Goal: Book appointment/travel/reservation

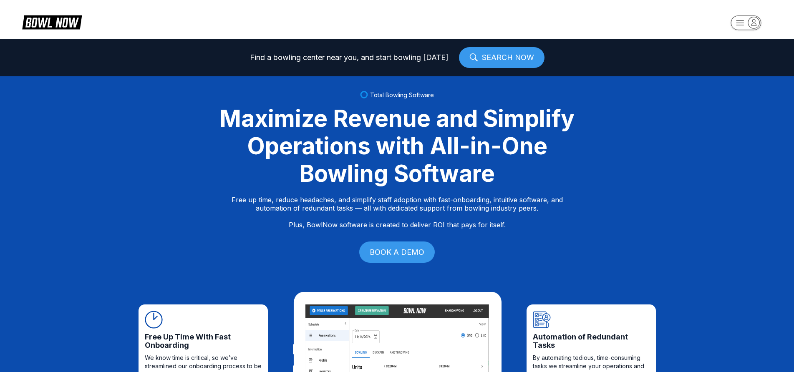
click at [744, 25] on rect "button" at bounding box center [746, 22] width 30 height 15
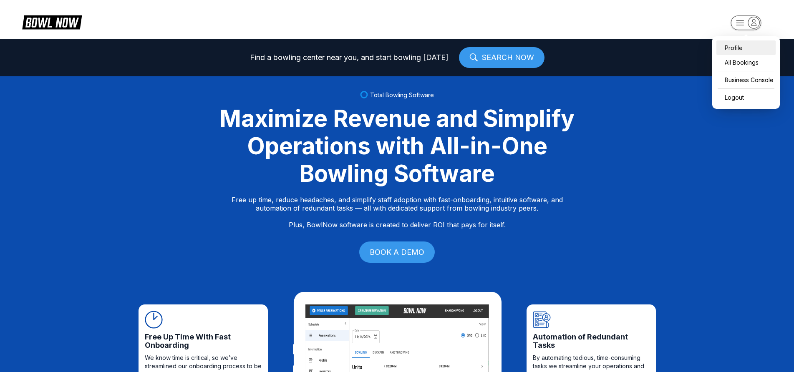
click at [738, 50] on div "Profile" at bounding box center [746, 47] width 59 height 15
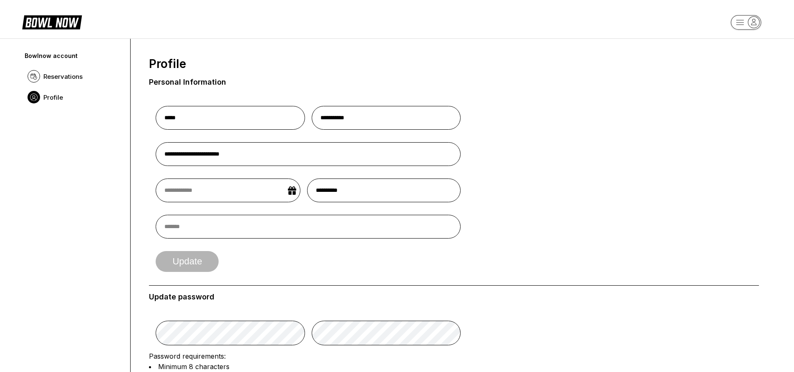
click at [747, 18] on rect "button" at bounding box center [746, 22] width 30 height 15
click at [749, 63] on div "All Bookings" at bounding box center [746, 62] width 59 height 15
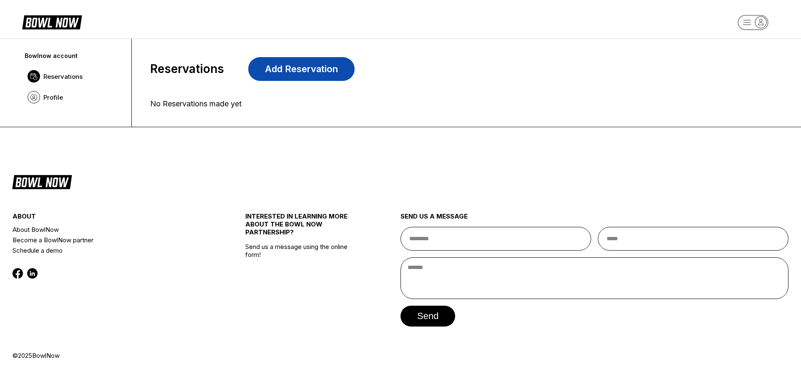
click at [302, 67] on link "Add Reservation" at bounding box center [301, 69] width 106 height 24
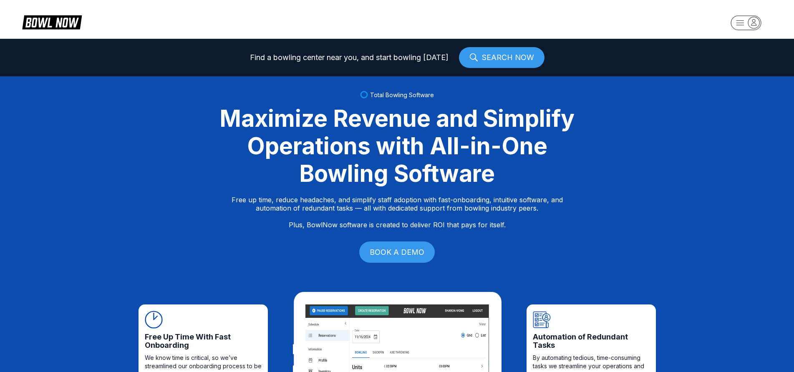
click at [516, 59] on link "SEARCH NOW" at bounding box center [502, 57] width 86 height 21
click at [749, 23] on icon "button" at bounding box center [753, 22] width 11 height 11
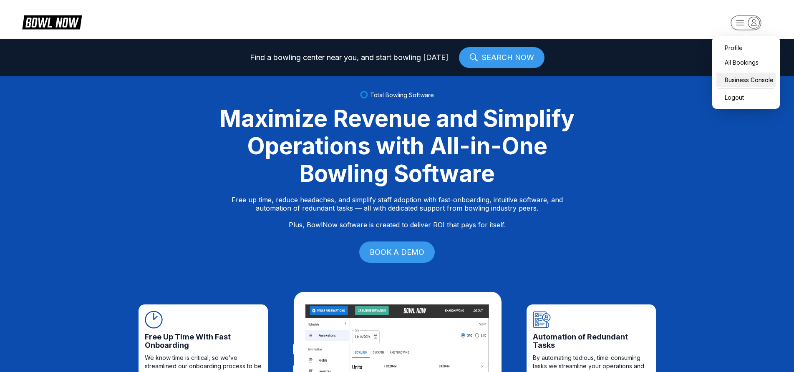
click at [752, 79] on div "Business Console" at bounding box center [746, 80] width 59 height 15
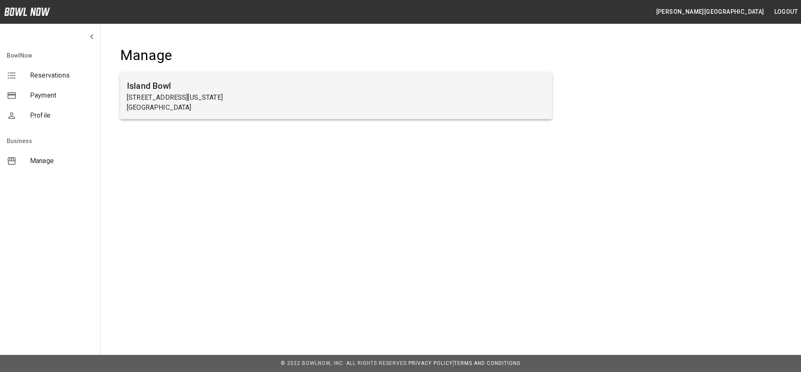
click at [189, 92] on h6 "Island Bowl" at bounding box center [336, 85] width 419 height 13
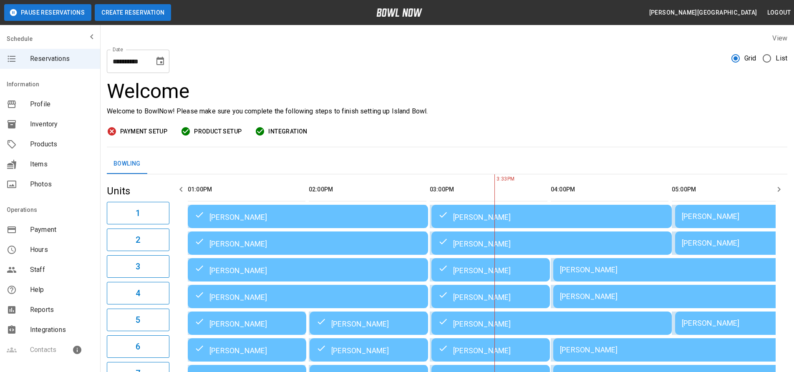
click at [123, 13] on button "Create Reservation" at bounding box center [133, 12] width 76 height 17
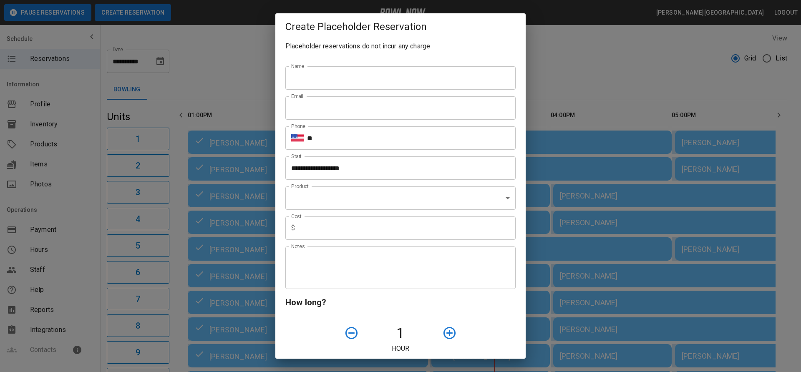
scroll to position [0, 242]
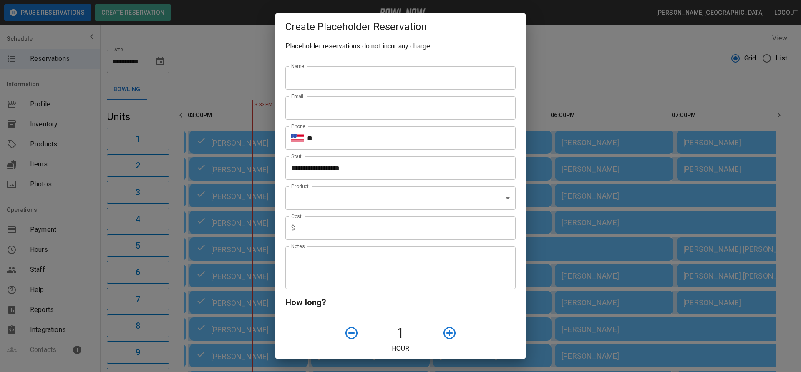
click at [306, 80] on input "Name" at bounding box center [401, 77] width 230 height 23
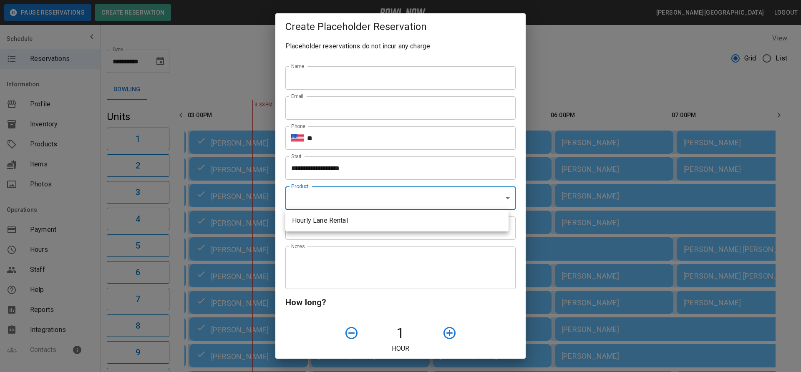
click at [309, 224] on li "Hourly Lane Rental" at bounding box center [397, 220] width 223 height 15
type input "**********"
click at [314, 226] on input "text" at bounding box center [406, 228] width 217 height 23
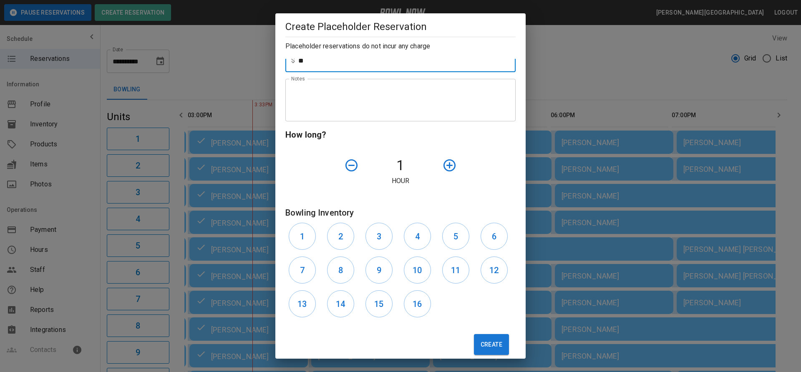
scroll to position [179, 0]
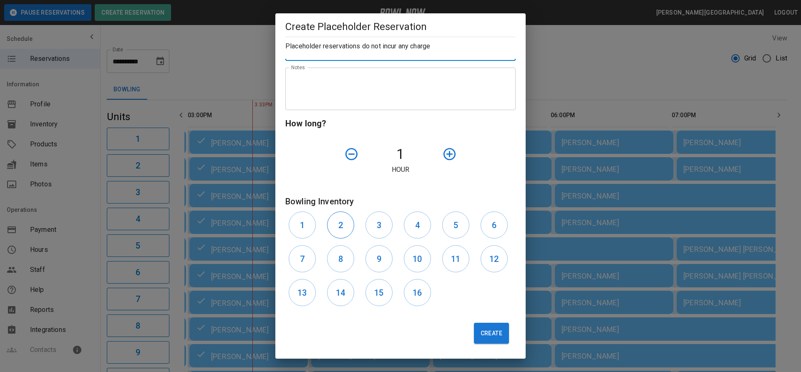
type input "**"
click at [342, 225] on h6 "2" at bounding box center [341, 225] width 5 height 13
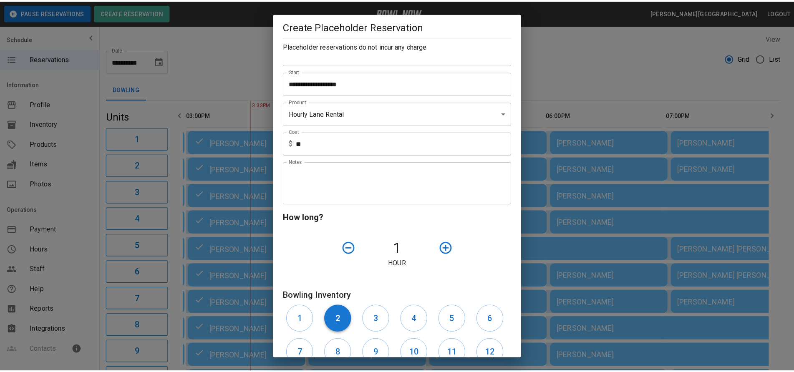
scroll to position [0, 0]
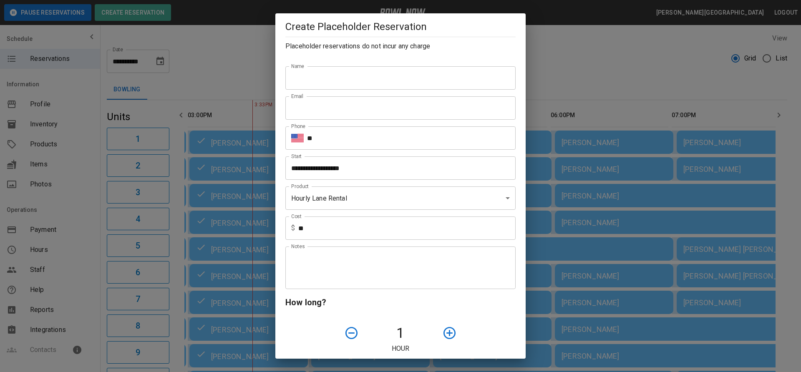
click at [588, 52] on div "**********" at bounding box center [400, 186] width 801 height 372
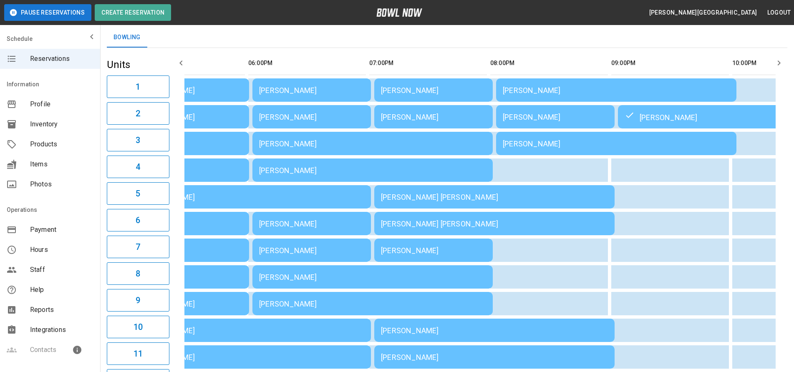
scroll to position [0, 363]
